Goal: Find specific page/section: Find specific page/section

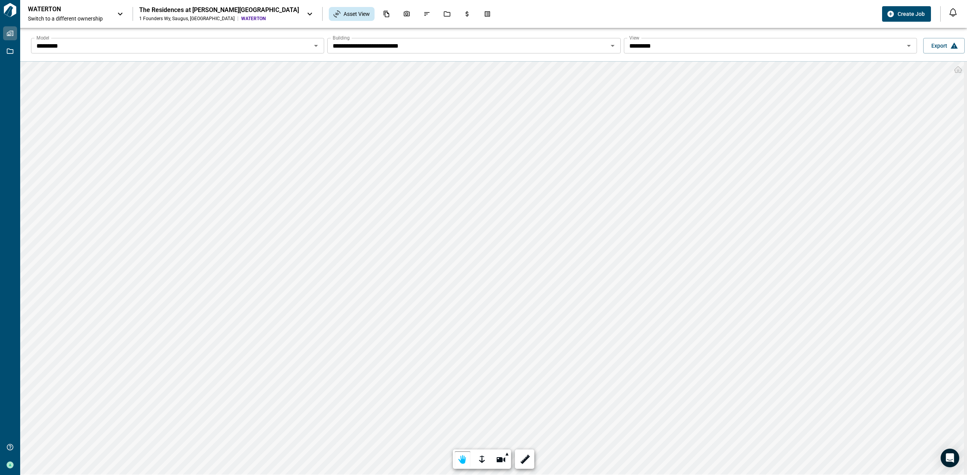
click at [908, 47] on icon "Open" at bounding box center [908, 45] width 9 height 9
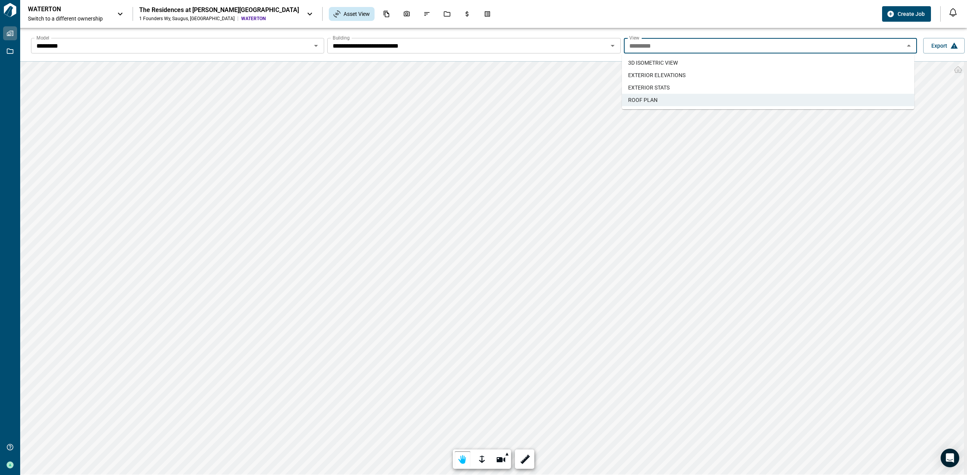
click at [674, 59] on span "3D ISOMETRIC VIEW​" at bounding box center [653, 63] width 50 height 8
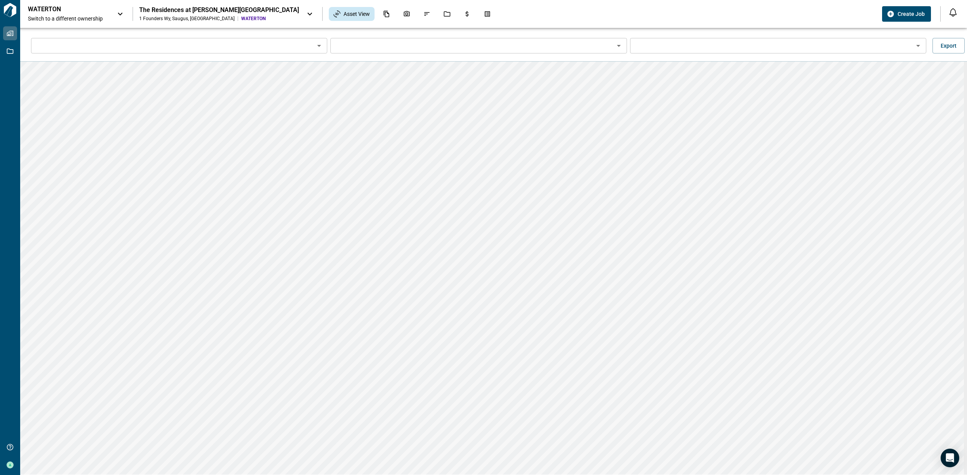
type input "*********"
type input "**********"
